Goal: Ask a question

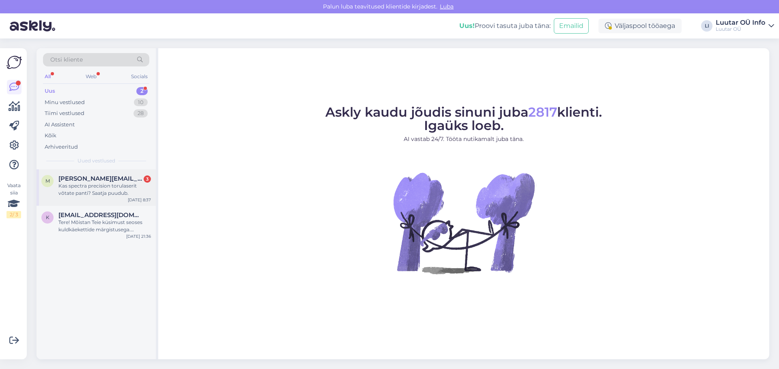
click at [92, 189] on div "Kas spectra precision torulaserit võtate panti? Saatja puudub." at bounding box center [104, 190] width 92 height 15
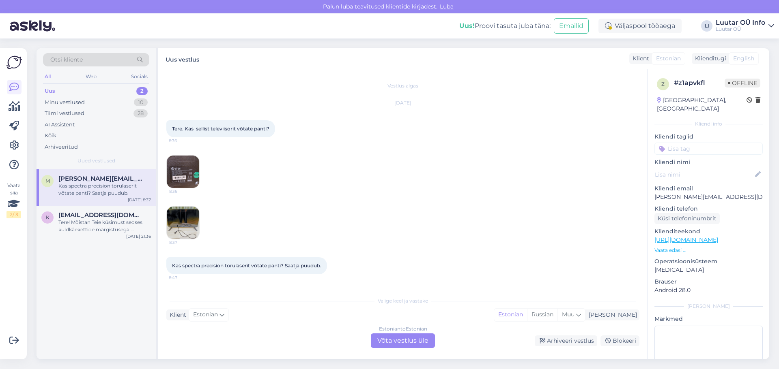
scroll to position [5, 0]
click at [187, 216] on img at bounding box center [183, 223] width 32 height 32
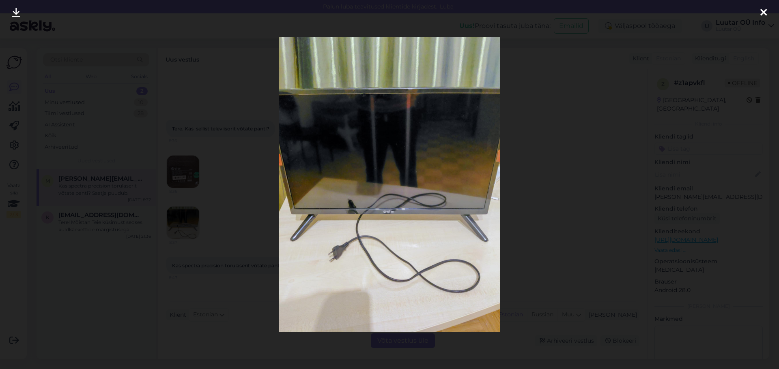
click at [16, 13] on icon at bounding box center [16, 13] width 8 height 11
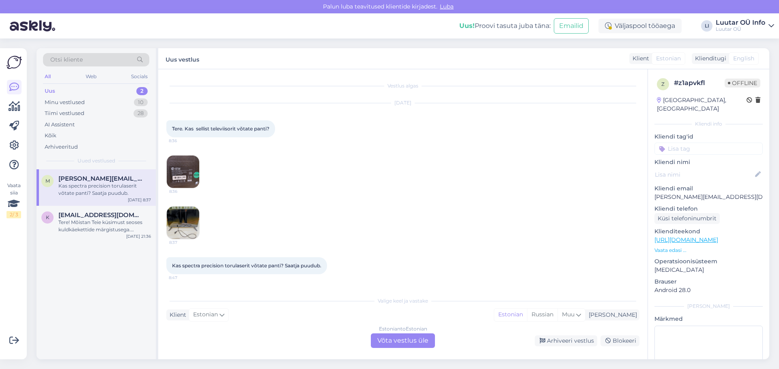
click at [182, 168] on img at bounding box center [183, 172] width 32 height 32
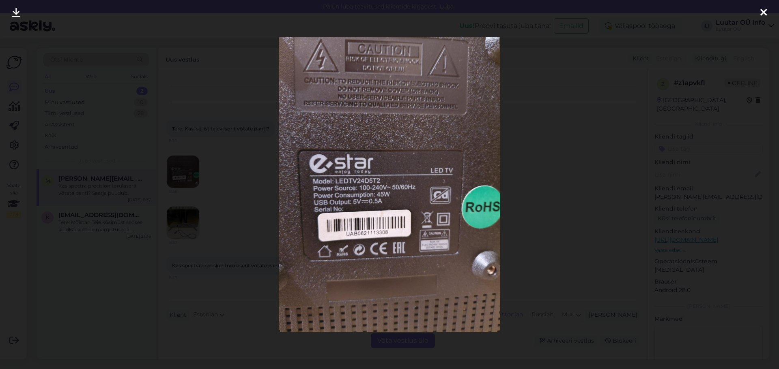
click at [15, 11] on icon at bounding box center [16, 13] width 8 height 11
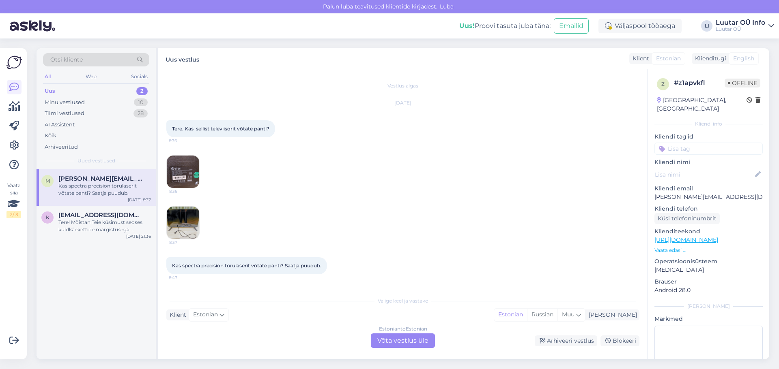
click at [185, 167] on img at bounding box center [183, 172] width 32 height 32
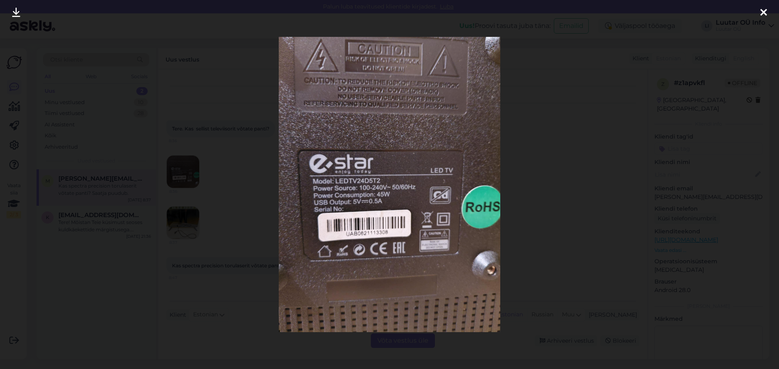
click at [19, 14] on icon at bounding box center [16, 13] width 8 height 11
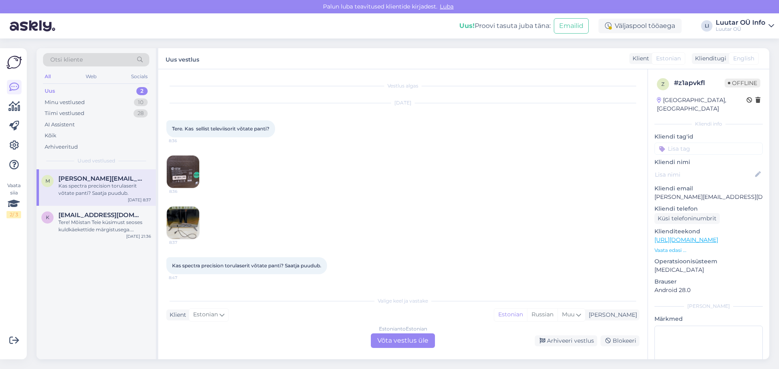
click at [415, 343] on div "Estonian to Estonian Võta vestlus üle" at bounding box center [403, 341] width 64 height 15
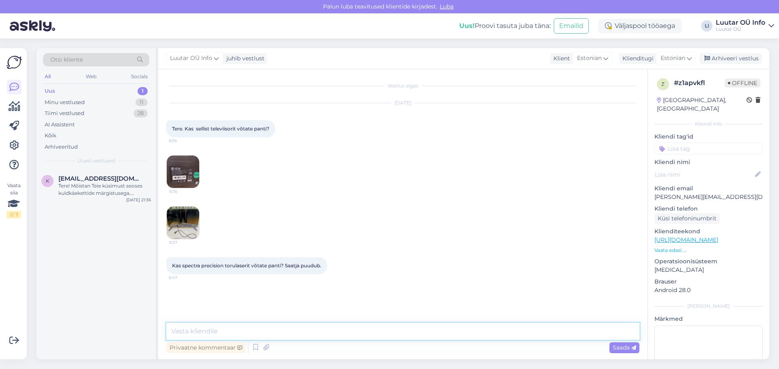
click at [214, 333] on textarea at bounding box center [402, 331] width 473 height 17
drag, startPoint x: 181, startPoint y: 265, endPoint x: 251, endPoint y: 268, distance: 70.2
click at [251, 268] on span "Kas spectra precision torulaserit võtate panti? Saatja puudub." at bounding box center [246, 266] width 149 height 6
copy span "spectra precision torulaserit"
drag, startPoint x: 199, startPoint y: 329, endPoint x: 239, endPoint y: 322, distance: 40.7
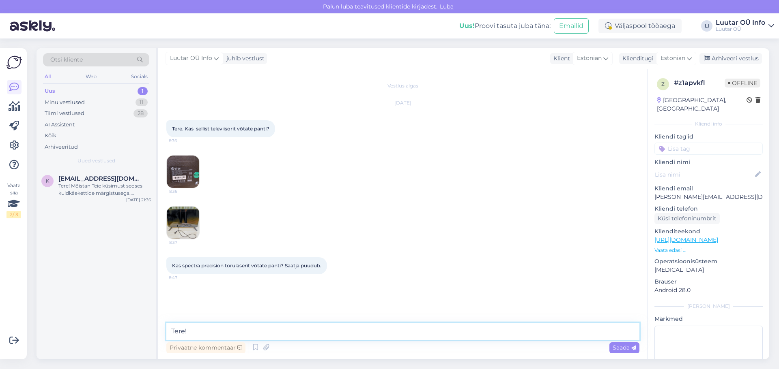
click at [200, 329] on textarea "Tere!" at bounding box center [402, 331] width 473 height 17
paste textarea "spectra precision torulaserit"
type textarea "Tere! spectra precision torulaserit ilmasaatjata me panti [PERSON_NAME]"
click at [623, 345] on span "Saada" at bounding box center [624, 347] width 24 height 7
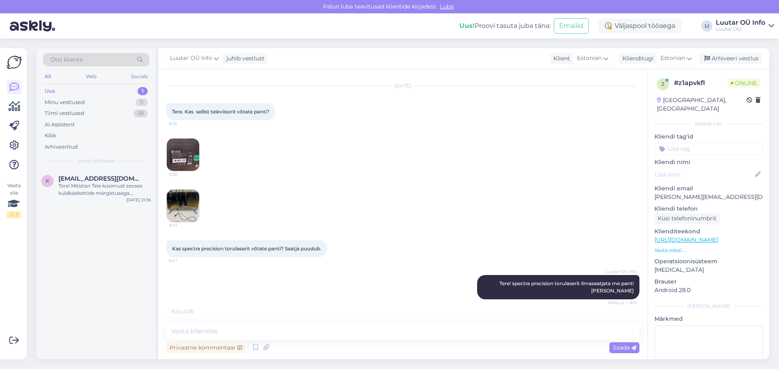
scroll to position [52, 0]
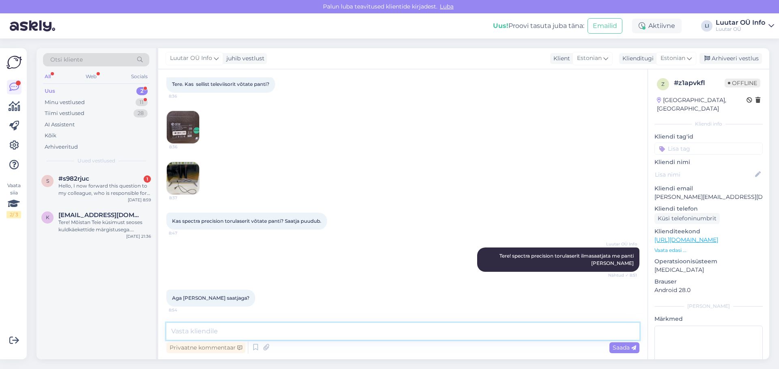
click at [202, 331] on textarea at bounding box center [402, 331] width 473 height 17
type textarea "Uurisin ikka mitte liiga sprtsiifiline toode"
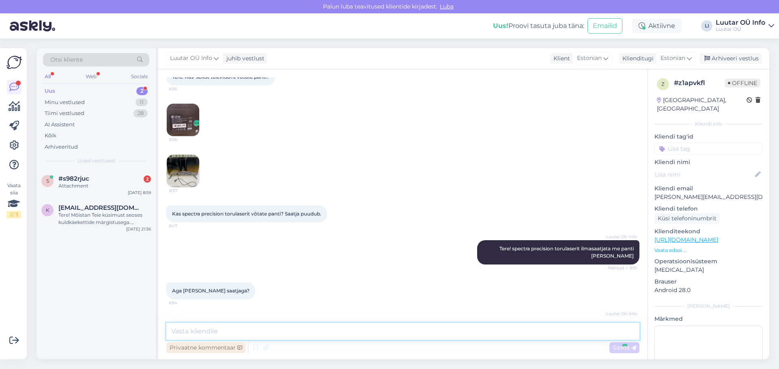
scroll to position [87, 0]
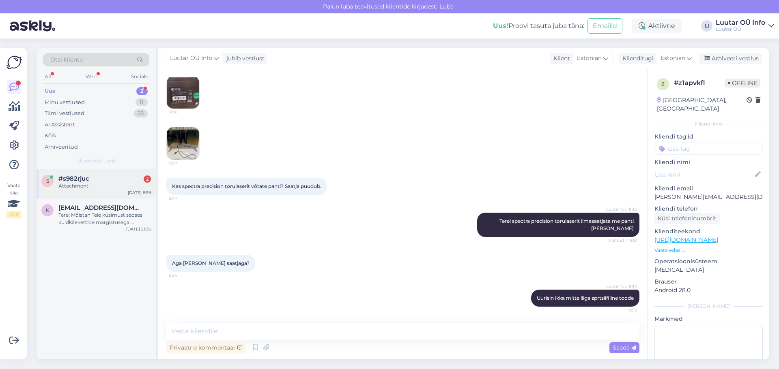
click at [68, 179] on span "#s982rjuc" at bounding box center [73, 178] width 31 height 7
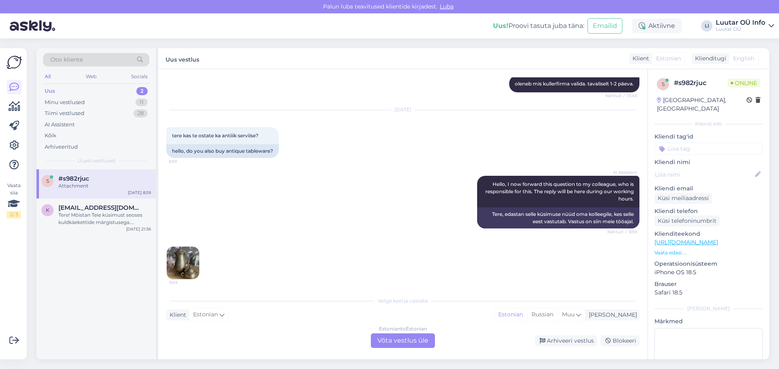
scroll to position [679, 0]
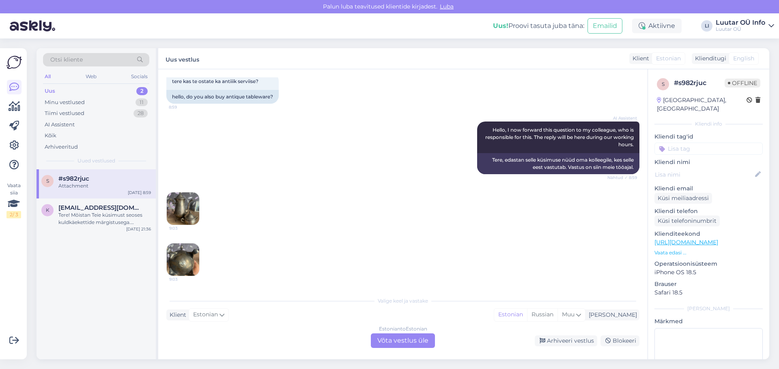
click at [410, 342] on div "Estonian to Estonian Võta vestlus üle" at bounding box center [403, 341] width 64 height 15
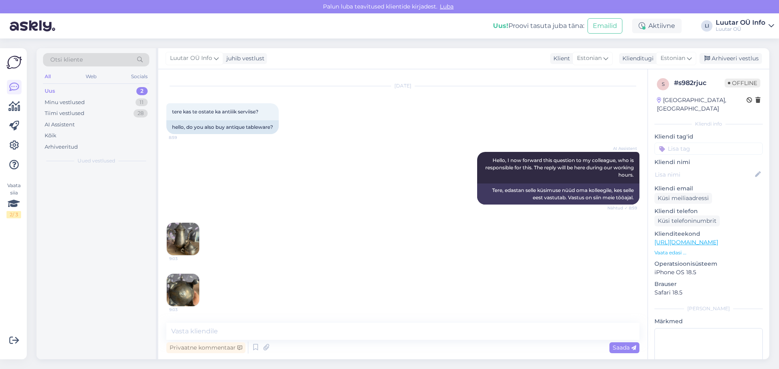
scroll to position [648, 0]
click at [191, 331] on textarea at bounding box center [402, 331] width 473 height 17
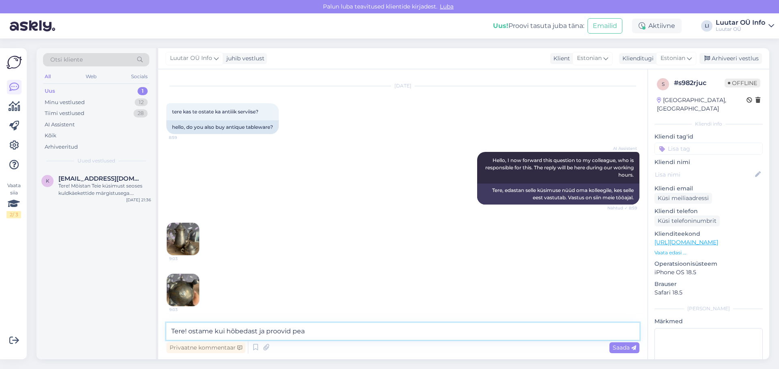
type textarea "Tere! ostame kui hõbedast ja proovid peal"
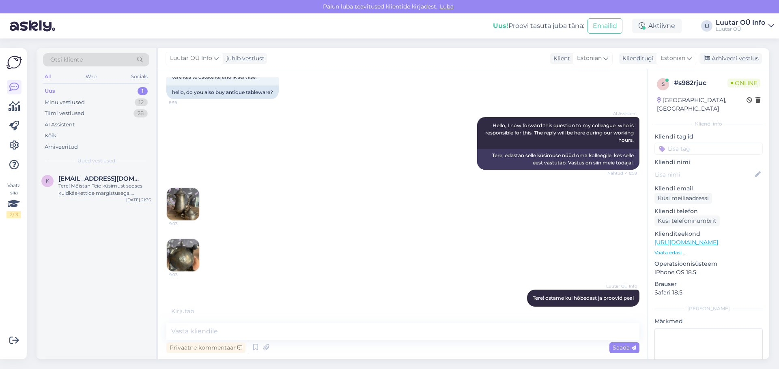
scroll to position [718, 0]
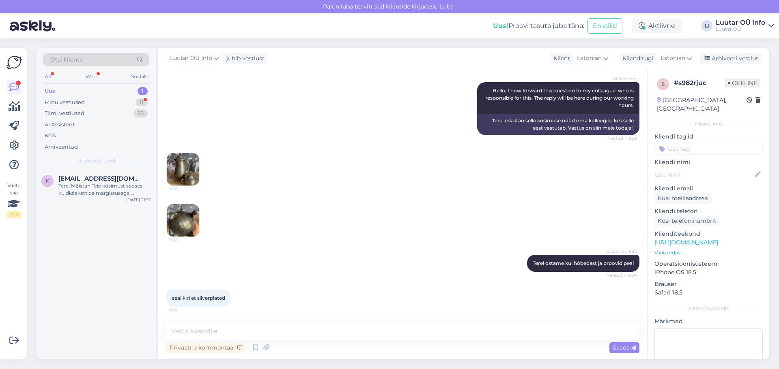
click at [191, 213] on img at bounding box center [183, 220] width 32 height 32
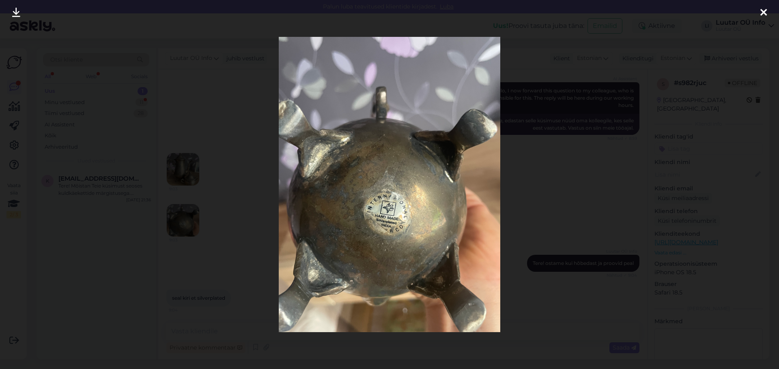
click at [14, 11] on icon at bounding box center [16, 13] width 8 height 11
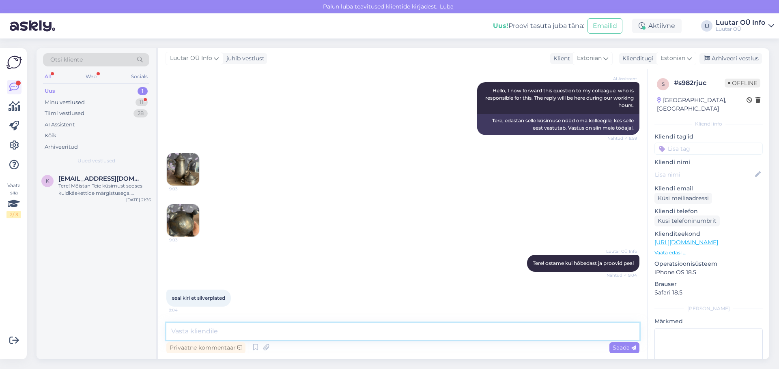
click at [191, 332] on textarea at bounding box center [402, 331] width 473 height 17
click at [217, 332] on textarea "ostame ainukt hõbedat" at bounding box center [402, 331] width 473 height 17
type textarea "ostame ainult hõbedat"
click at [627, 346] on span "Saada" at bounding box center [624, 347] width 24 height 7
